Goal: Task Accomplishment & Management: Use online tool/utility

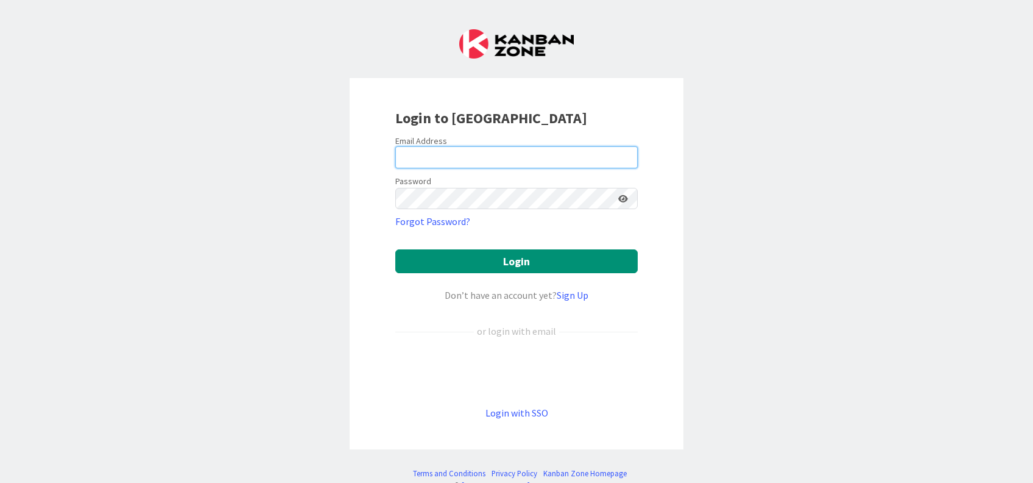
click at [478, 155] on input "email" at bounding box center [516, 157] width 242 height 22
type input "[EMAIL_ADDRESS][DOMAIN_NAME]"
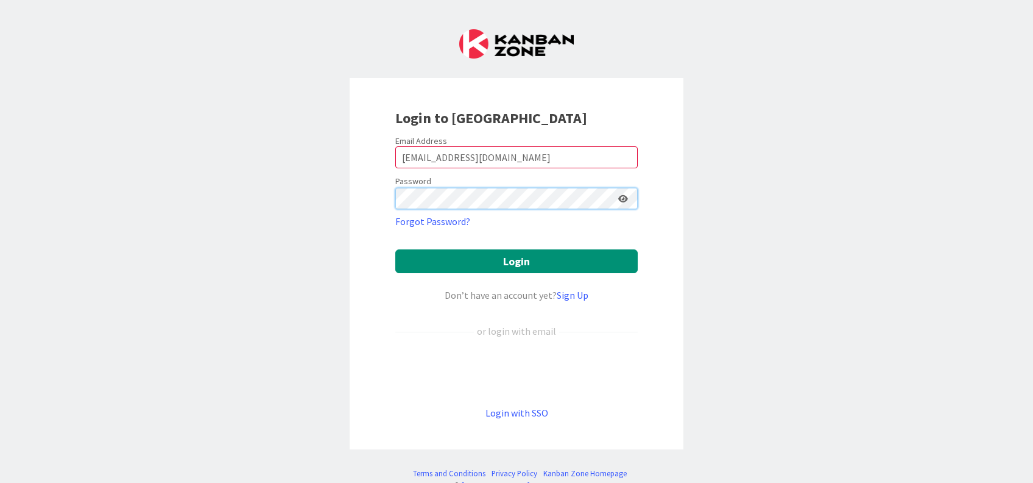
click at [395, 249] on button "Login" at bounding box center [516, 261] width 242 height 24
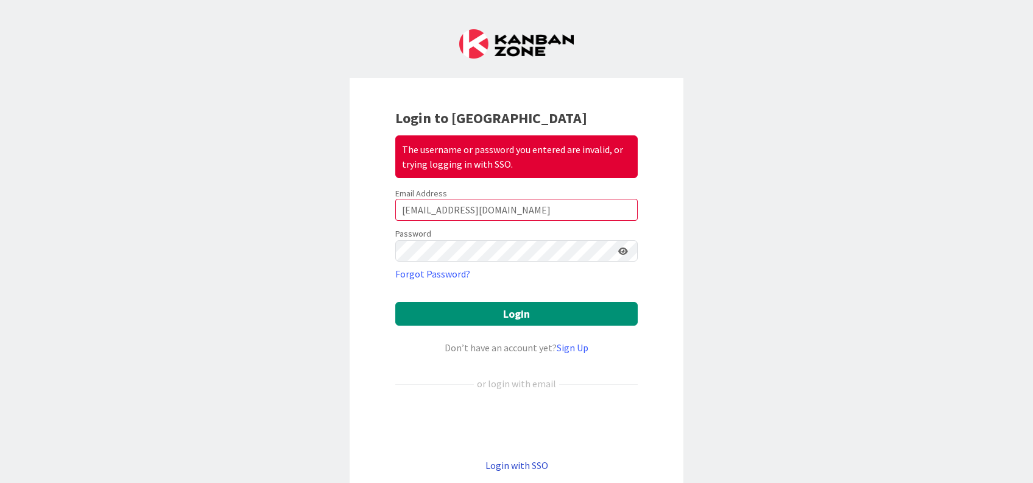
click at [518, 461] on link "Login with SSO" at bounding box center [517, 465] width 63 height 12
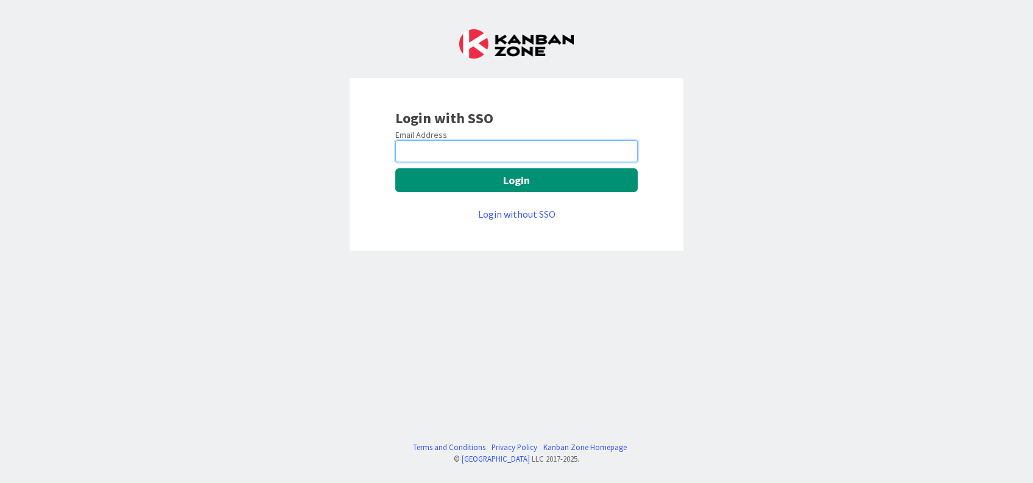
click at [489, 146] on input "email" at bounding box center [516, 151] width 242 height 22
type input "[EMAIL_ADDRESS][DOMAIN_NAME]"
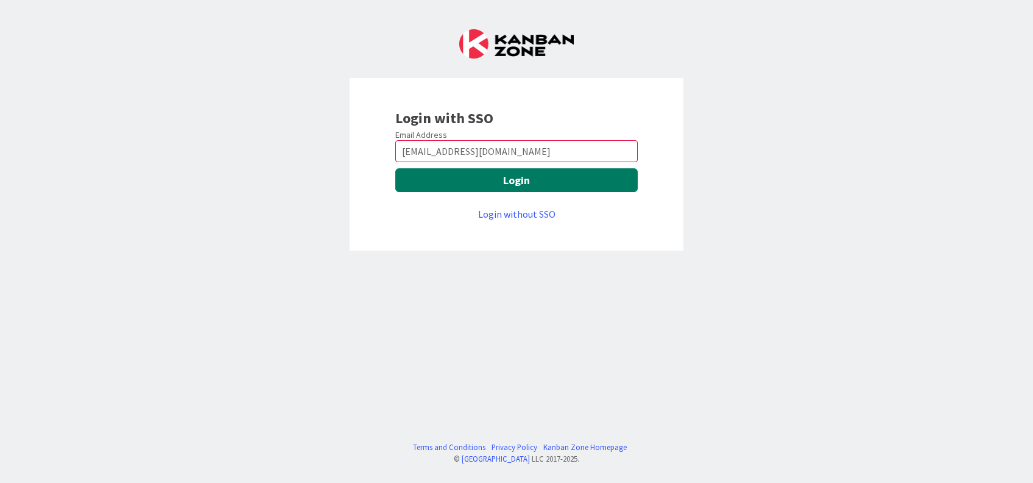
click at [533, 185] on button "Login" at bounding box center [516, 180] width 242 height 24
